Goal: Task Accomplishment & Management: Use online tool/utility

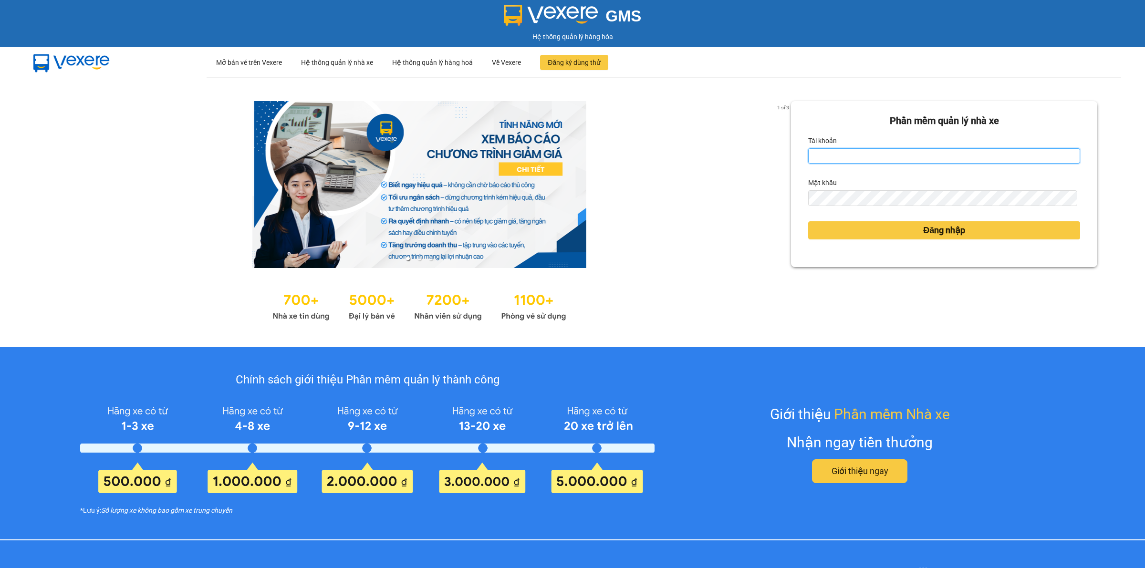
click at [969, 158] on input "Tài khoản" at bounding box center [944, 155] width 272 height 15
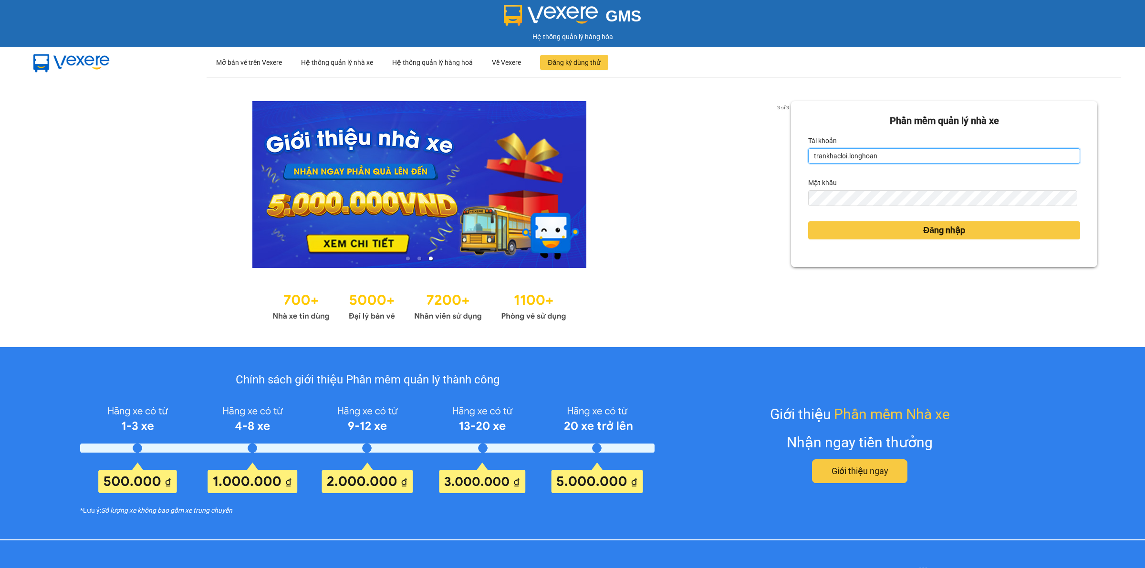
type input "trankhacloi.longhoan"
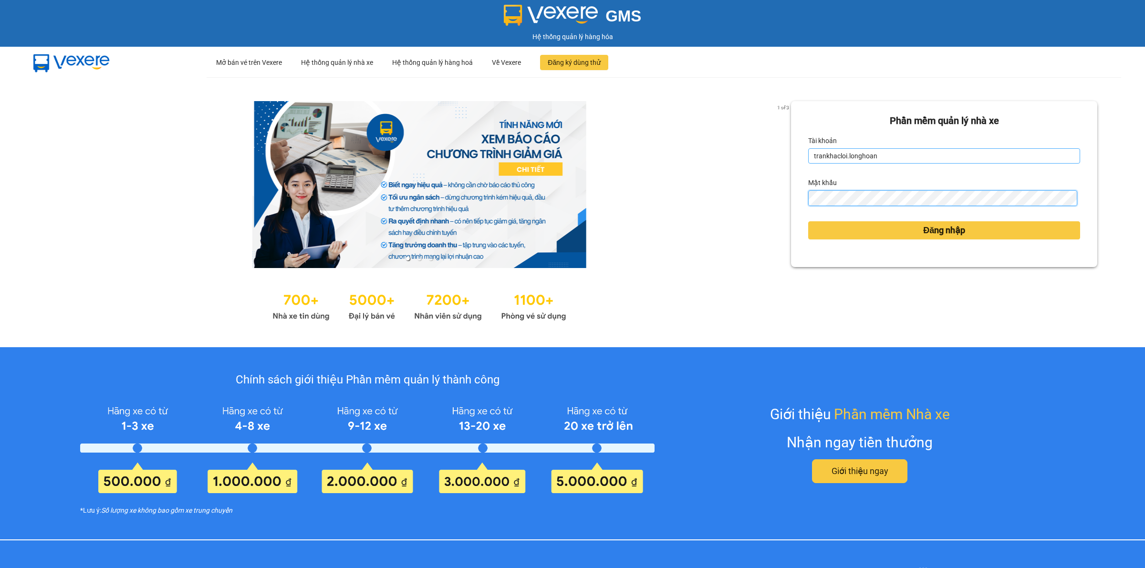
click at [808, 221] on button "Đăng nhập" at bounding box center [944, 230] width 272 height 18
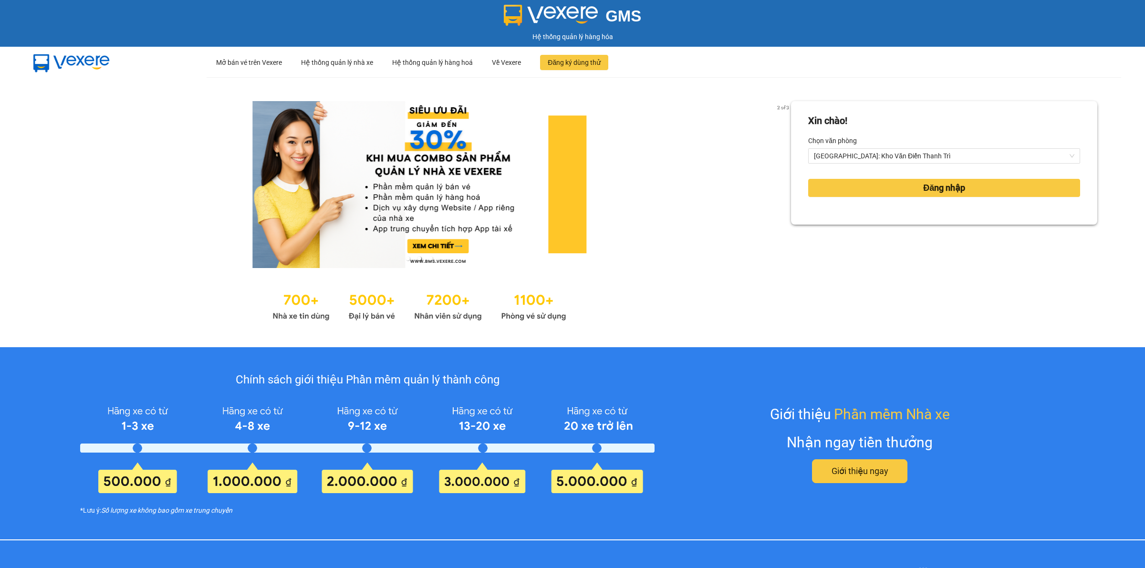
click at [839, 238] on div "Xin chào! Chọn văn phòng Hà Nội: Kho Văn Điển Thanh Trì Đăng nhập" at bounding box center [944, 212] width 306 height 222
click at [907, 173] on form "Xin chào! Chọn văn phòng Hà Nội: Kho Văn Điển Thanh Trì Đăng nhập" at bounding box center [944, 163] width 272 height 99
click at [905, 187] on button "Đăng nhập" at bounding box center [944, 188] width 272 height 18
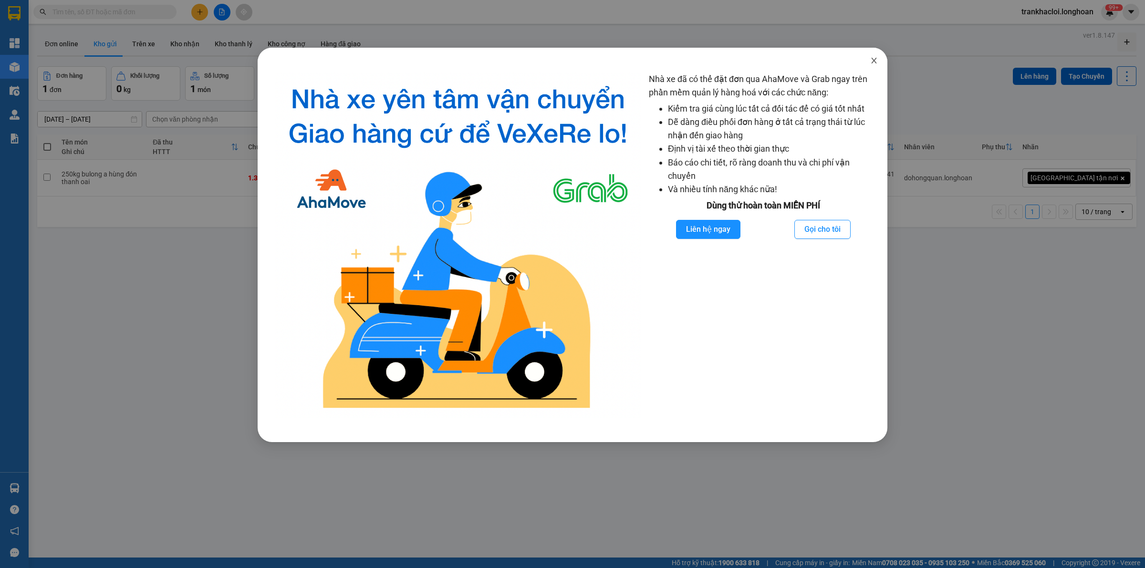
drag, startPoint x: 872, startPoint y: 61, endPoint x: 786, endPoint y: 67, distance: 87.1
click at [871, 60] on icon "close" at bounding box center [874, 61] width 8 height 8
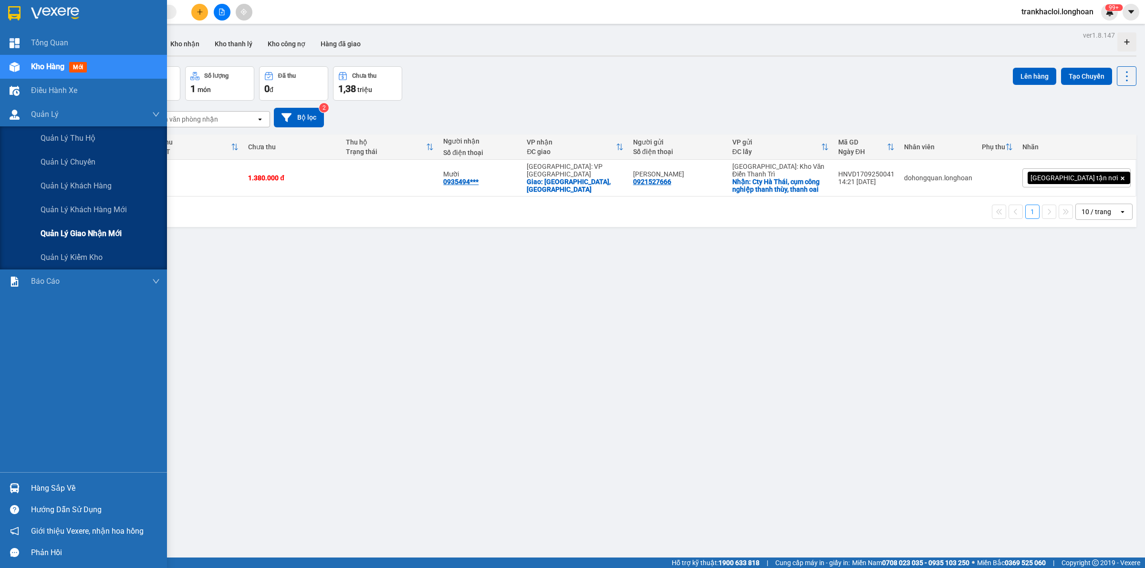
drag, startPoint x: 79, startPoint y: 225, endPoint x: 87, endPoint y: 226, distance: 8.6
click at [79, 226] on div "Quản lý giao nhận mới" at bounding box center [100, 234] width 119 height 24
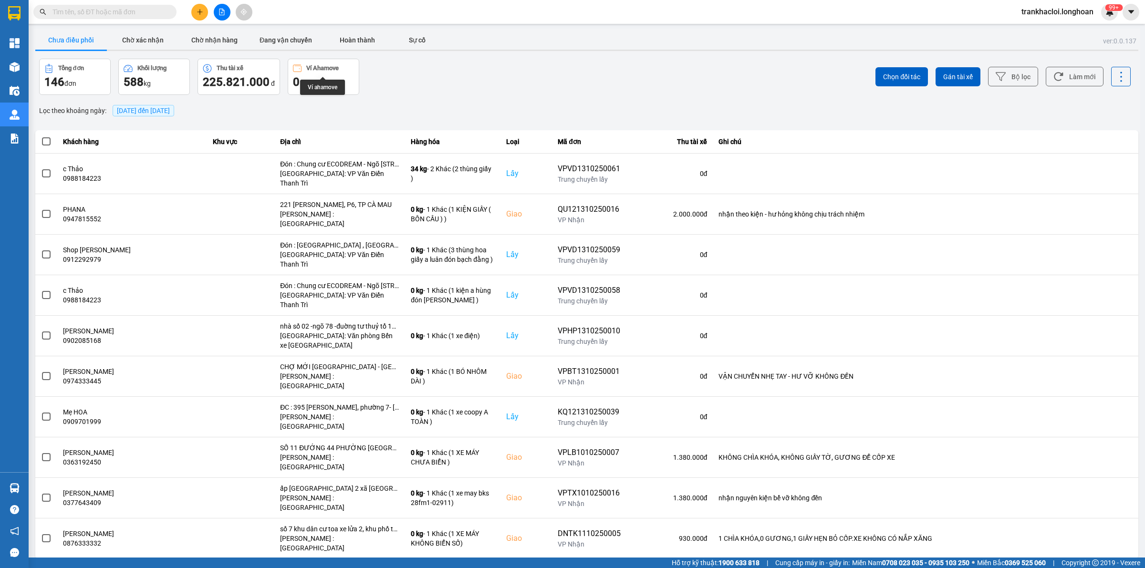
drag, startPoint x: 349, startPoint y: 38, endPoint x: 526, endPoint y: 73, distance: 179.9
click at [350, 38] on button "Hoàn thành" at bounding box center [358, 40] width 72 height 19
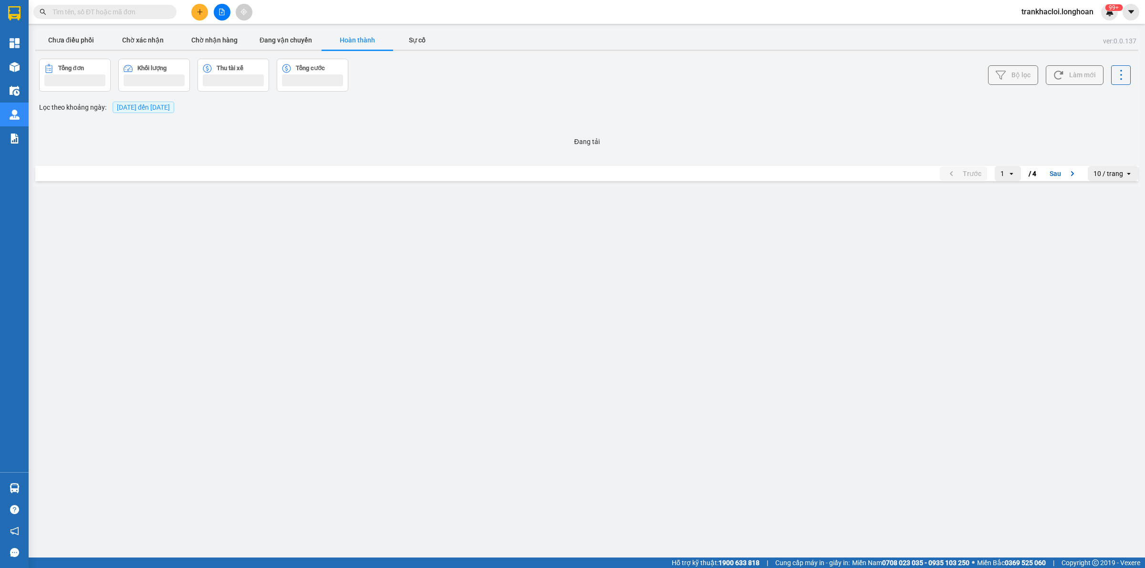
click at [1019, 77] on button "Bộ lọc" at bounding box center [1013, 75] width 50 height 20
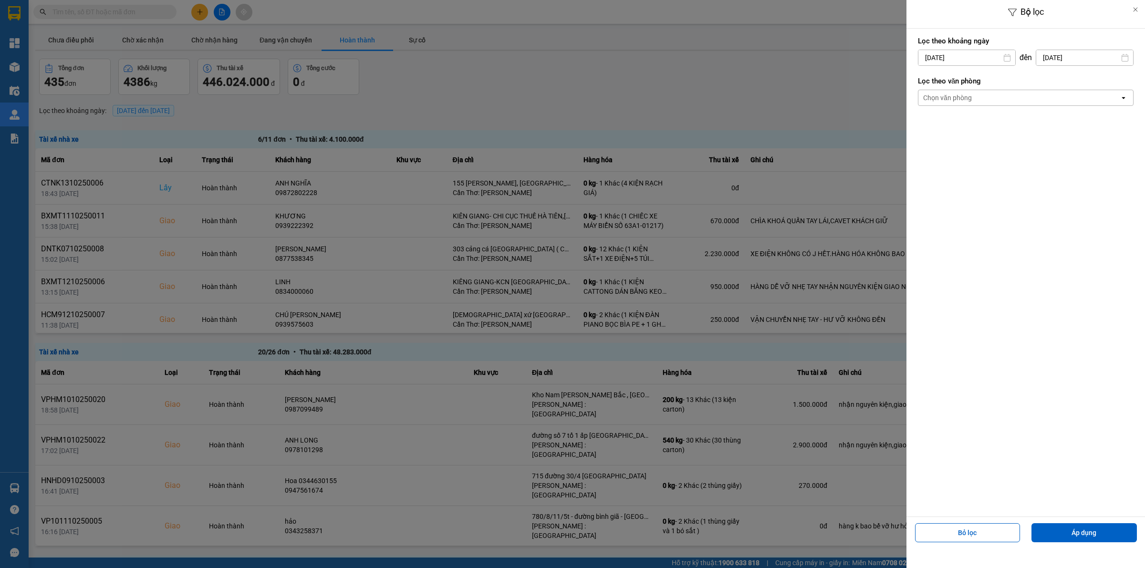
click at [969, 95] on div "Chọn văn phòng" at bounding box center [947, 98] width 49 height 10
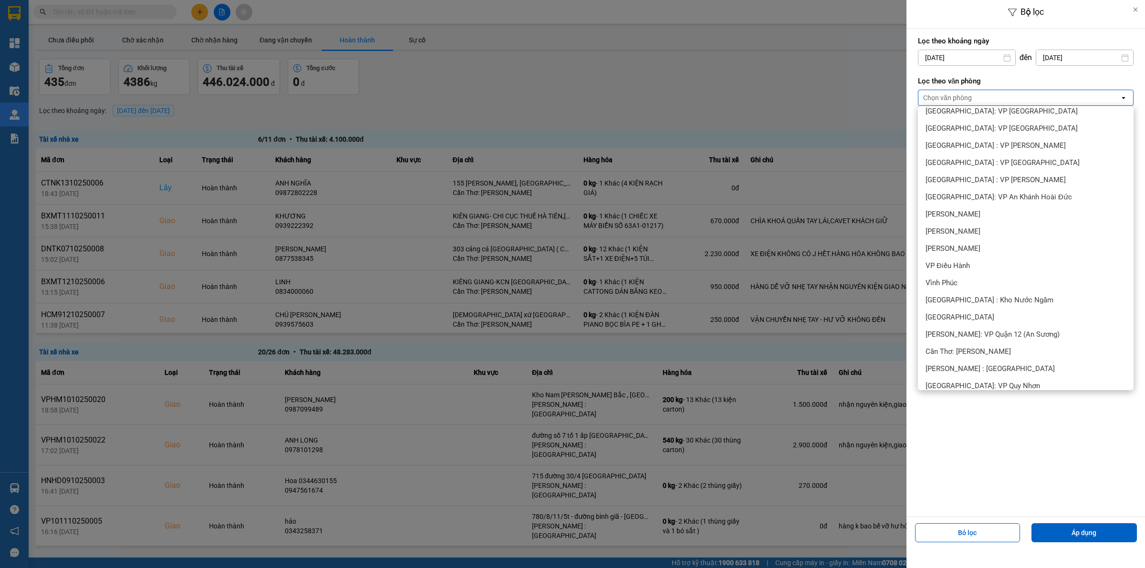
scroll to position [358, 0]
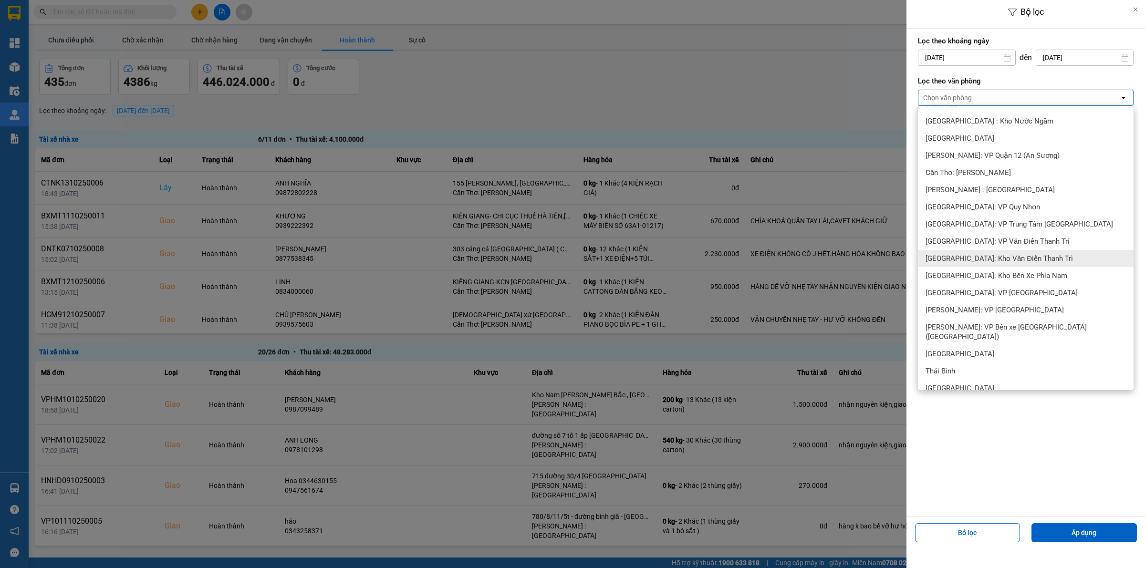
click at [974, 258] on span "Hà Nội: Kho Văn Điển Thanh Trì" at bounding box center [999, 259] width 147 height 10
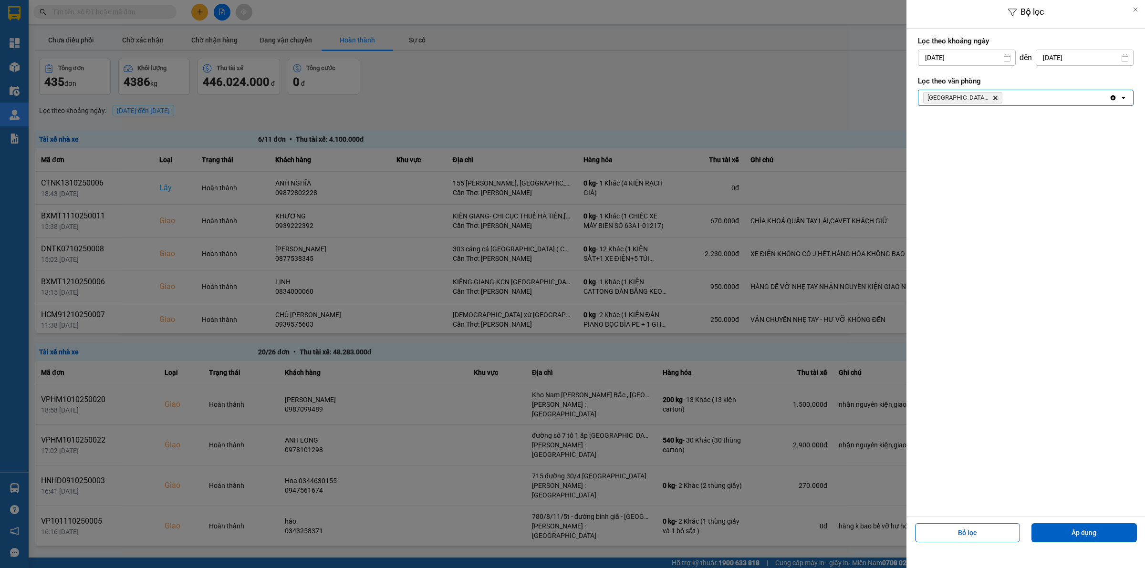
click at [1031, 100] on div "Hà Nội: Kho Văn Điển Thanh Trì Delete" at bounding box center [1014, 97] width 191 height 15
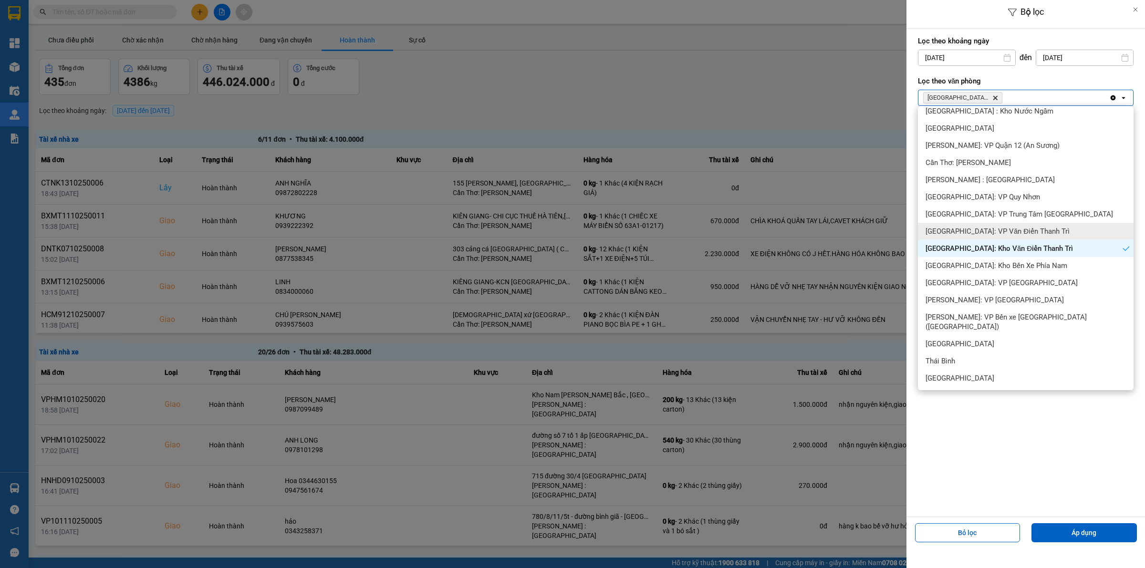
drag, startPoint x: 982, startPoint y: 234, endPoint x: 1003, endPoint y: 273, distance: 43.8
click at [982, 234] on span "Hà Nội: VP Văn Điển Thanh Trì" at bounding box center [998, 232] width 144 height 10
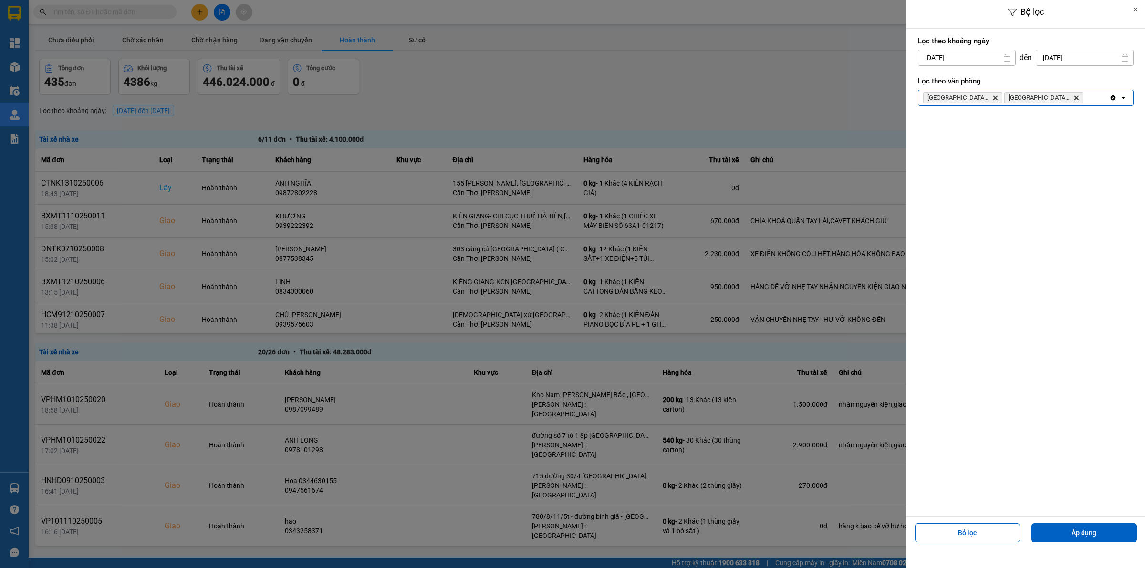
click at [1091, 521] on div "Bỏ lọc Áp dụng" at bounding box center [1026, 537] width 234 height 34
click at [1088, 530] on button "Áp dụng" at bounding box center [1084, 533] width 105 height 19
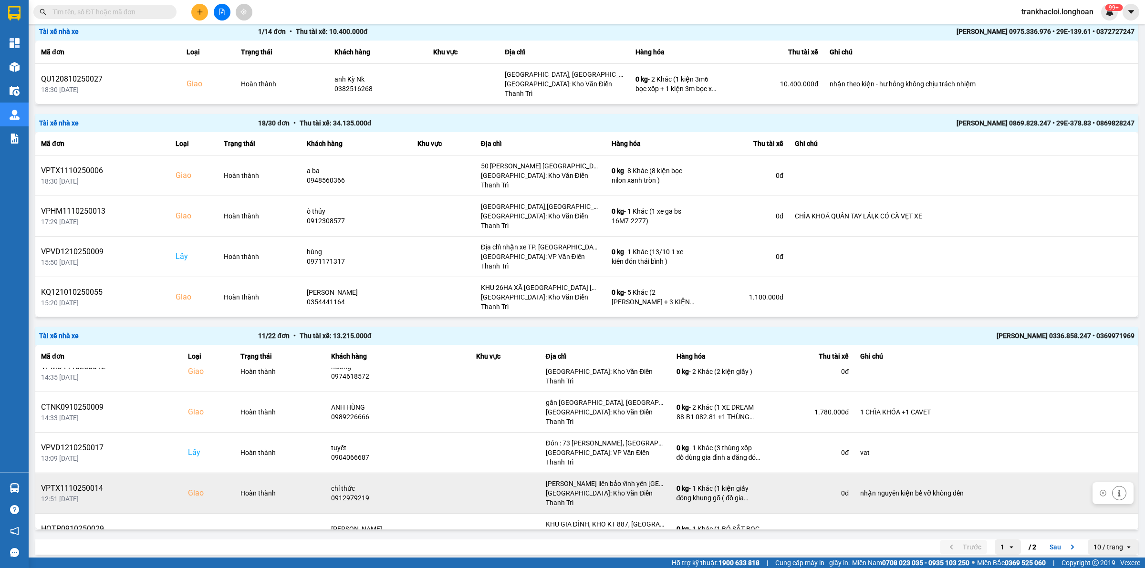
scroll to position [202, 0]
